Goal: Find specific page/section: Find specific page/section

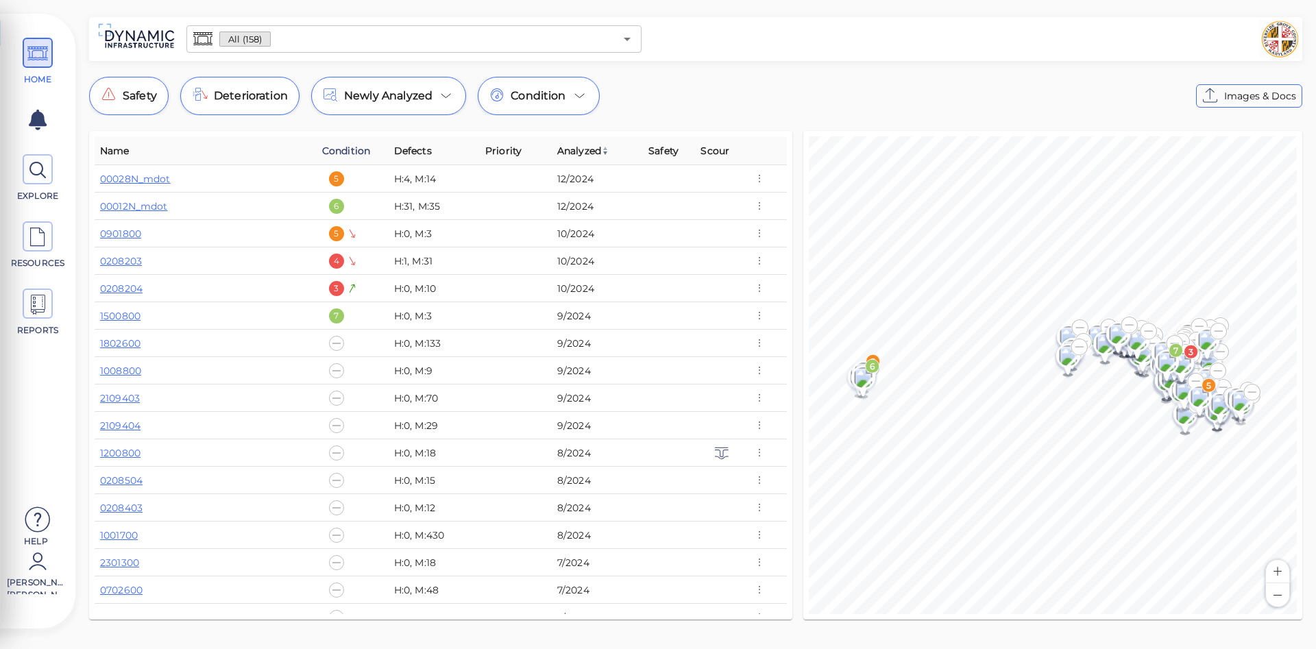
click at [338, 149] on span "Condition" at bounding box center [346, 151] width 48 height 16
click at [338, 149] on span "Condition" at bounding box center [350, 151] width 56 height 16
click at [657, 153] on span "Safety" at bounding box center [664, 151] width 30 height 16
click at [657, 152] on span "Safety" at bounding box center [668, 151] width 38 height 16
click at [708, 152] on span "Scour" at bounding box center [715, 151] width 29 height 16
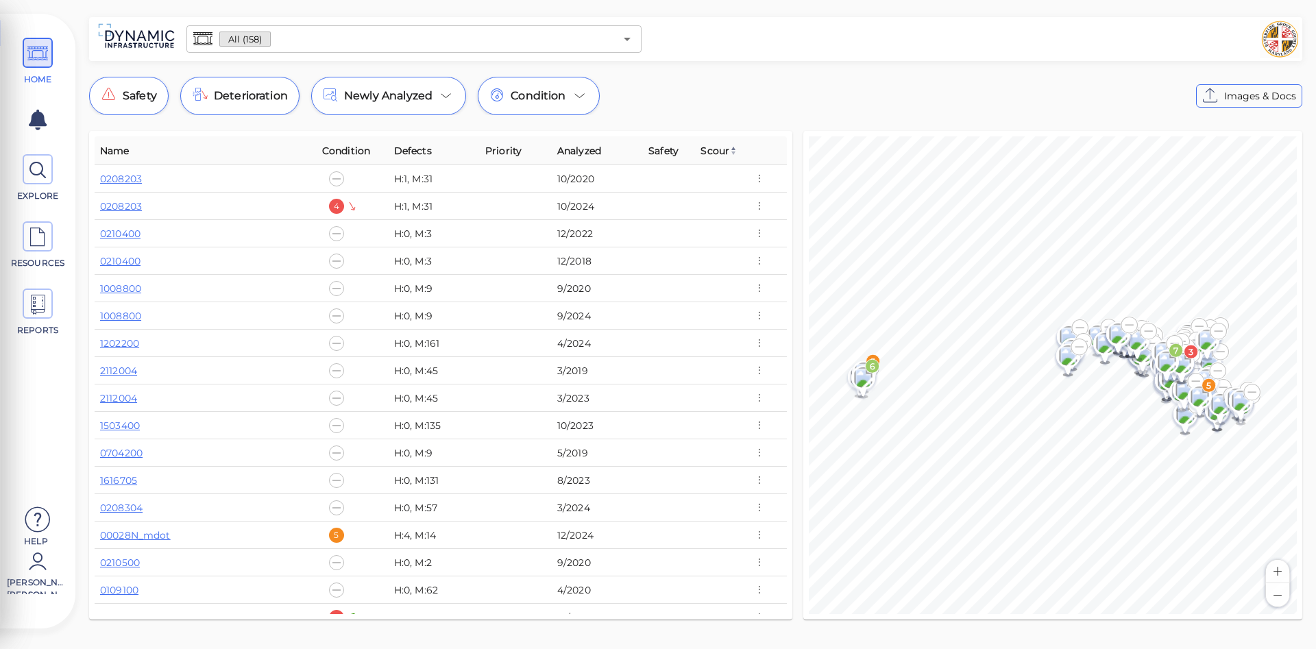
click at [708, 152] on span "Scour" at bounding box center [719, 151] width 37 height 16
click at [657, 151] on span "Safety" at bounding box center [664, 151] width 30 height 16
click at [656, 150] on span "Safety" at bounding box center [668, 151] width 38 height 16
click at [346, 151] on span "Condition" at bounding box center [346, 151] width 48 height 16
click at [656, 146] on span "Safety" at bounding box center [664, 151] width 30 height 16
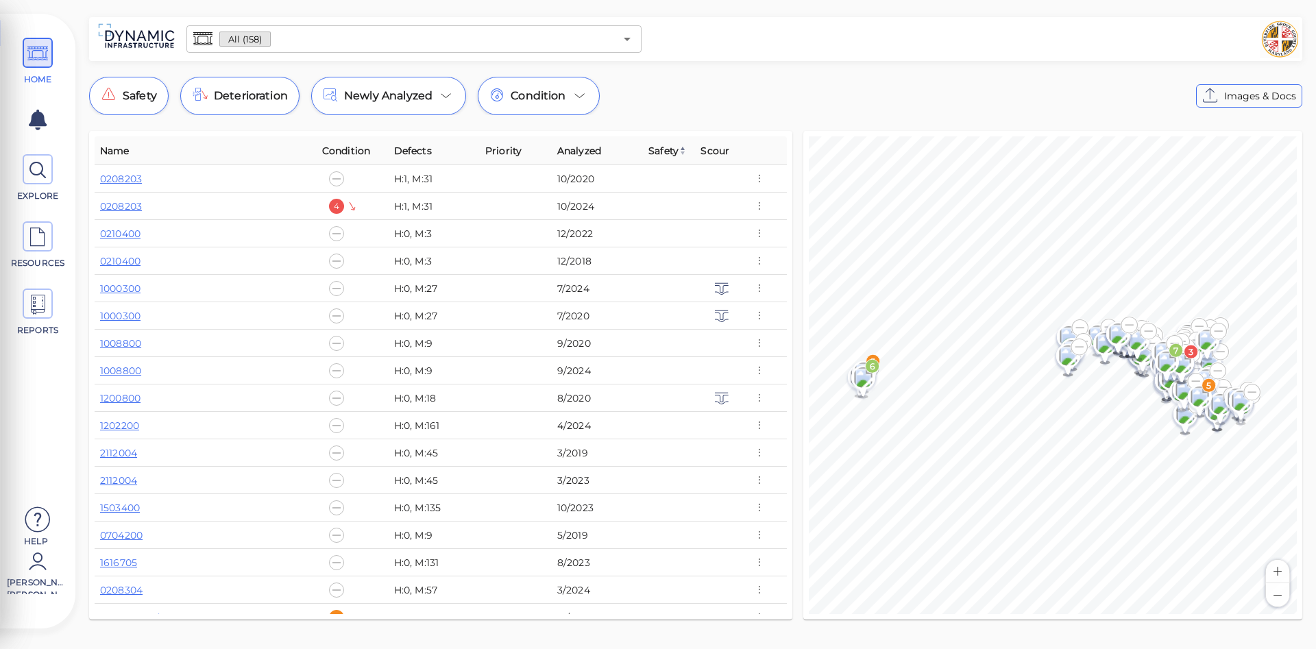
click at [660, 149] on span "Safety" at bounding box center [668, 151] width 38 height 16
click at [125, 176] on link "2110203" at bounding box center [118, 179] width 36 height 12
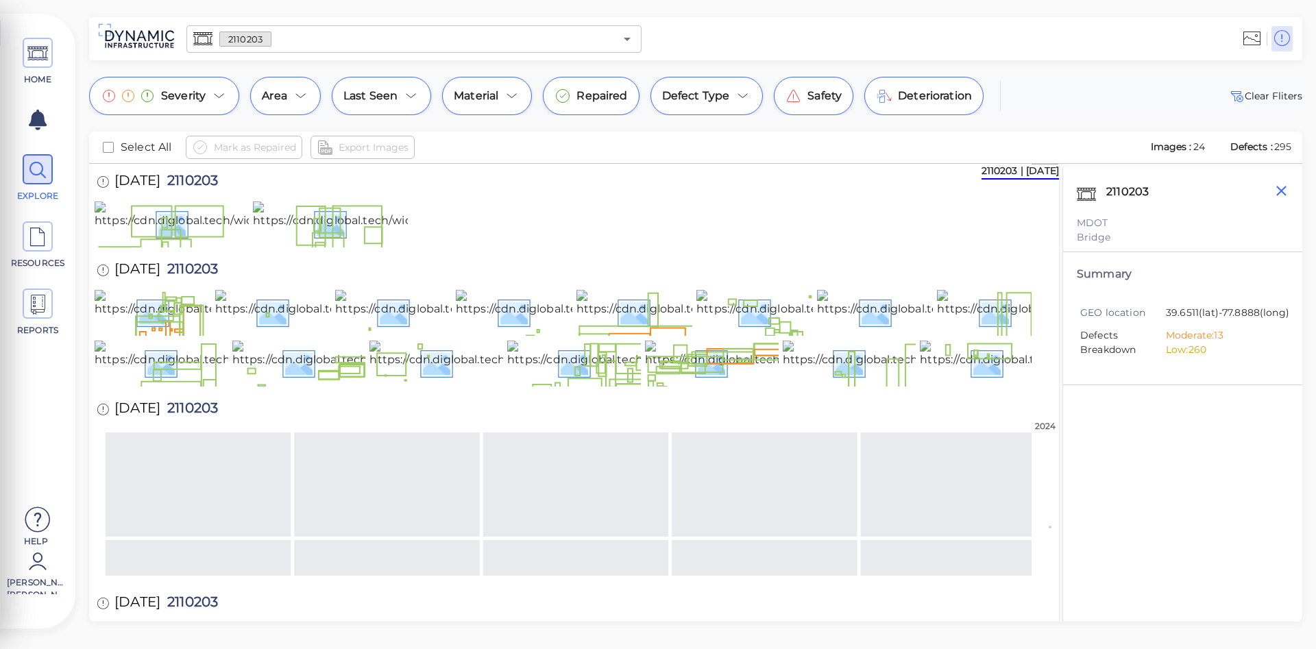
click at [1277, 195] on icon "button" at bounding box center [1281, 190] width 17 height 17
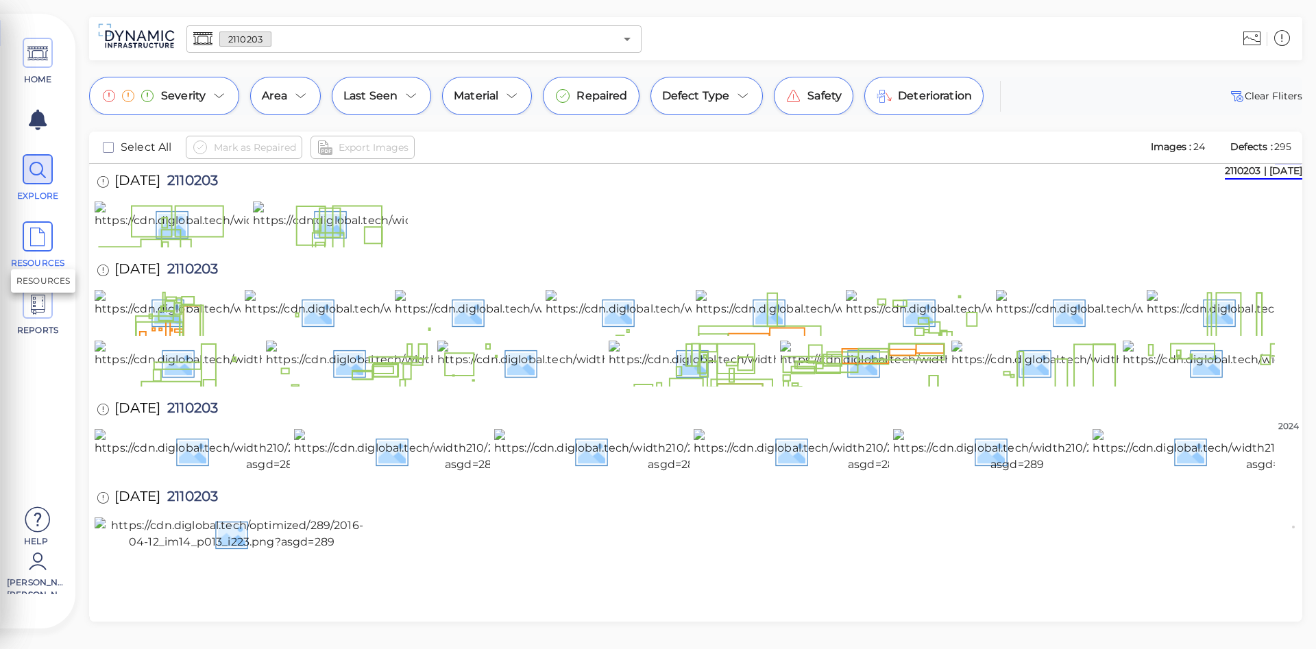
click at [36, 234] on icon at bounding box center [37, 237] width 21 height 31
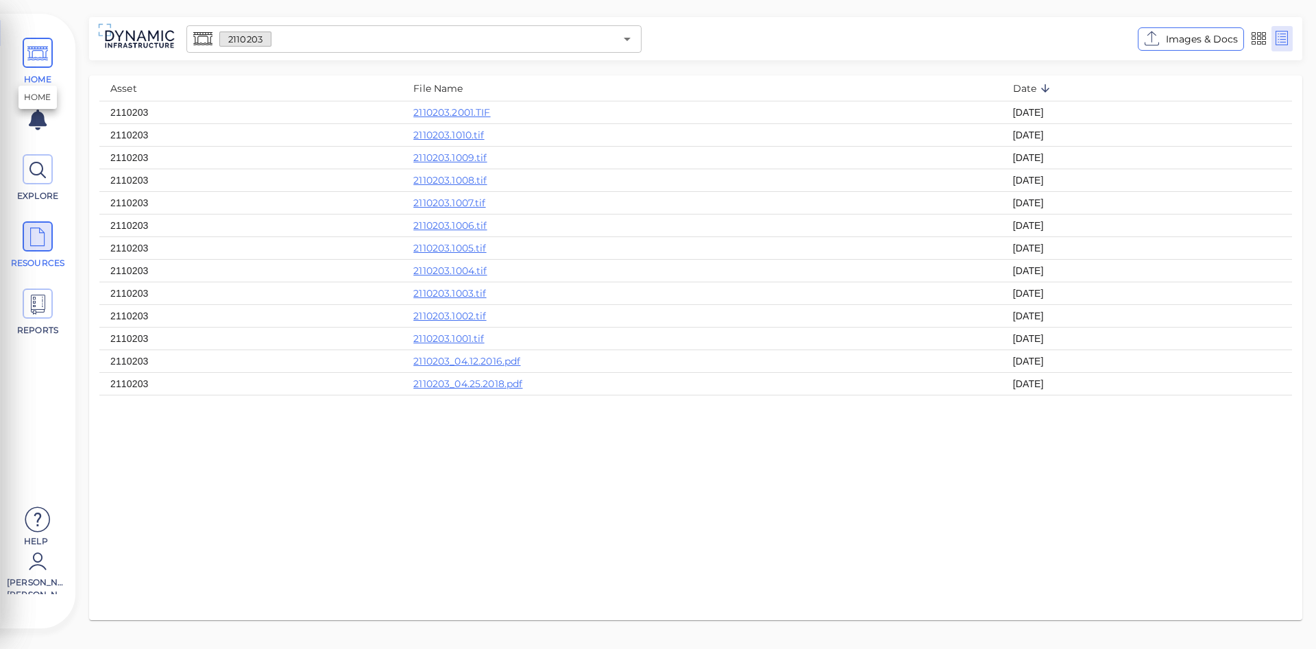
click at [33, 54] on icon at bounding box center [37, 53] width 21 height 31
